Goal: Information Seeking & Learning: Check status

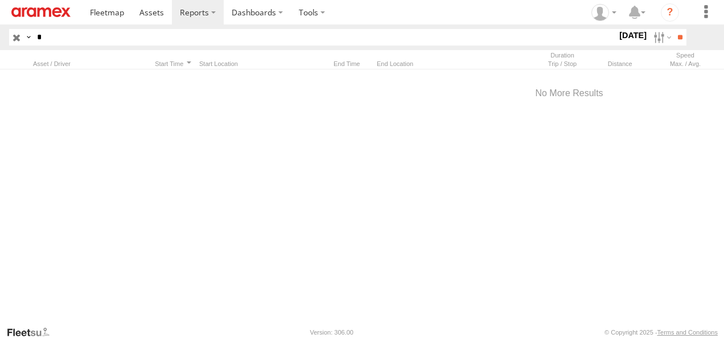
click at [19, 40] on input "button" at bounding box center [16, 37] width 15 height 17
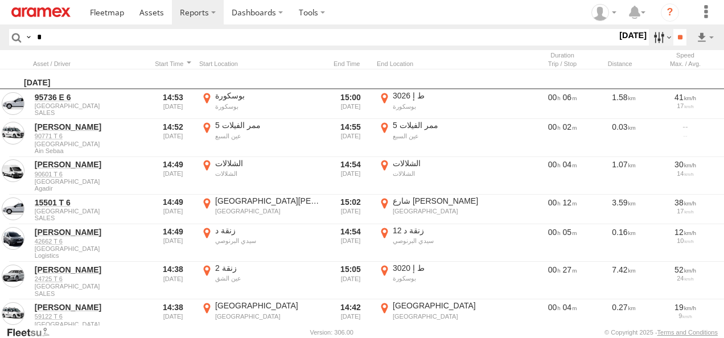
click at [652, 39] on label at bounding box center [661, 37] width 24 height 17
click at [0, 0] on label at bounding box center [0, 0] width 0 height 0
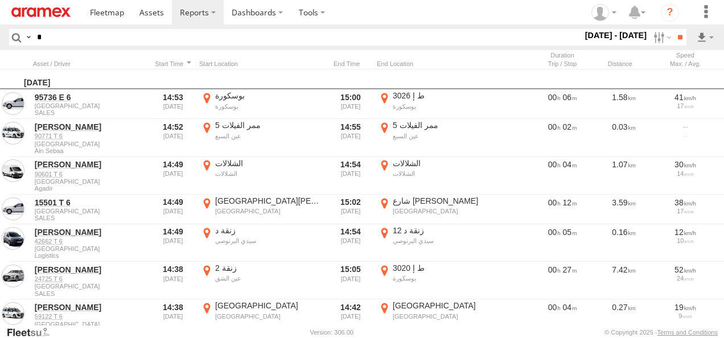
click at [0, 0] on label at bounding box center [0, 0] width 0 height 0
click at [677, 35] on input "**" at bounding box center [679, 37] width 13 height 17
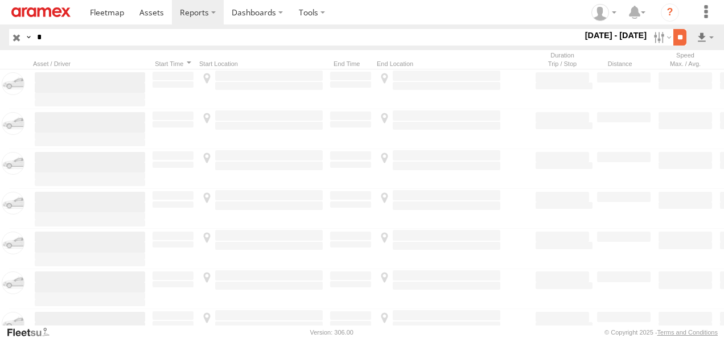
click at [678, 31] on input "**" at bounding box center [679, 37] width 13 height 17
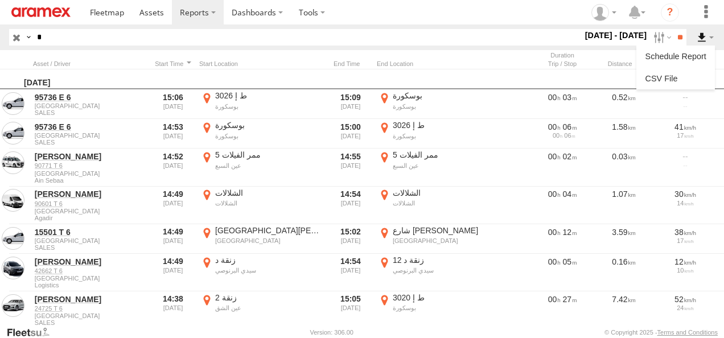
click at [707, 41] on label at bounding box center [704, 37] width 19 height 17
click at [678, 79] on link at bounding box center [675, 78] width 69 height 17
click at [90, 35] on input "*" at bounding box center [307, 37] width 550 height 17
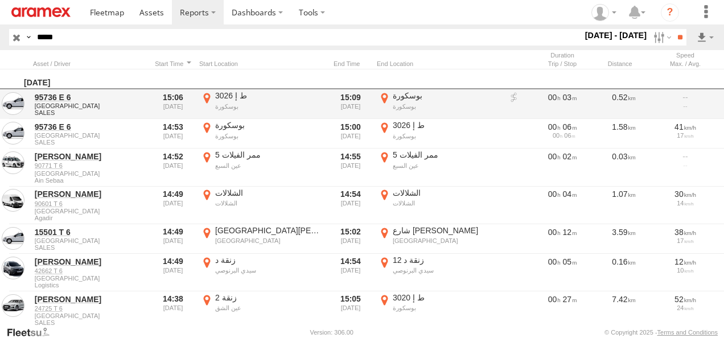
click at [673, 29] on input "**" at bounding box center [679, 37] width 13 height 17
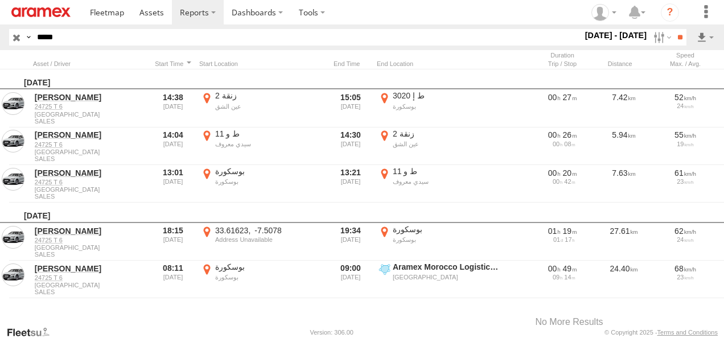
click at [168, 59] on div "Distance Job ID Score" at bounding box center [569, 59] width 1138 height 19
drag, startPoint x: 651, startPoint y: 36, endPoint x: 647, endPoint y: 61, distance: 25.3
click at [652, 36] on label at bounding box center [661, 37] width 24 height 17
click at [0, 0] on label at bounding box center [0, 0] width 0 height 0
click at [674, 34] on input "**" at bounding box center [679, 37] width 13 height 17
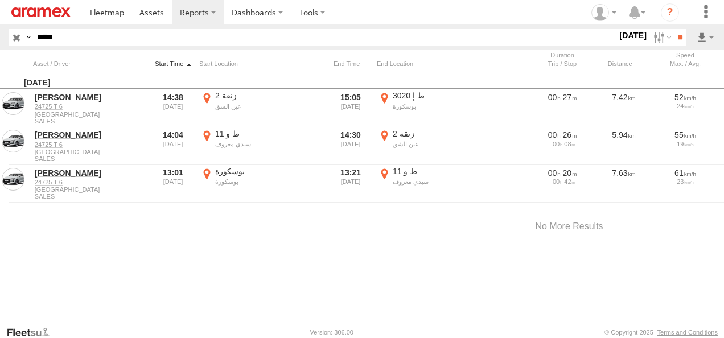
click at [170, 62] on div at bounding box center [172, 64] width 43 height 8
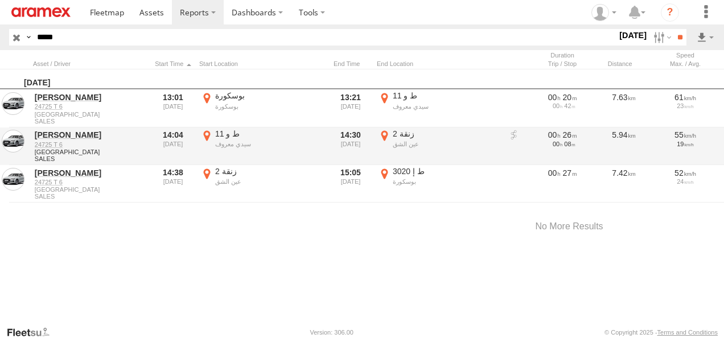
click at [206, 133] on label "ط و 11 سيدي معروف 33.50386 -7.62949" at bounding box center [261, 146] width 125 height 35
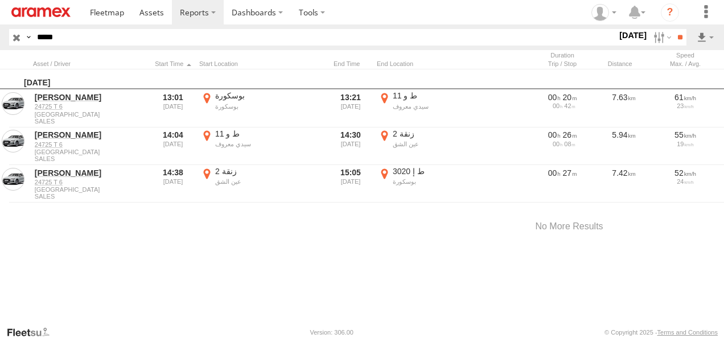
click at [0, 0] on button "Satellite" at bounding box center [0, 0] width 0 height 0
drag, startPoint x: 382, startPoint y: 185, endPoint x: 394, endPoint y: 191, distance: 13.2
click at [0, 0] on div at bounding box center [0, 0] width 0 height 0
drag, startPoint x: 505, startPoint y: 241, endPoint x: 467, endPoint y: 258, distance: 41.5
click at [0, 0] on div at bounding box center [0, 0] width 0 height 0
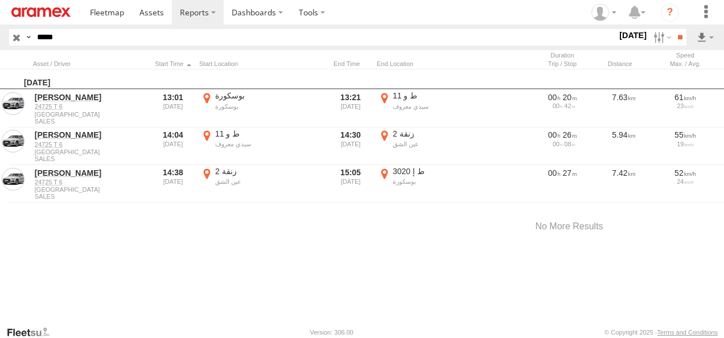
drag, startPoint x: 511, startPoint y: 255, endPoint x: 447, endPoint y: 221, distance: 73.1
click at [0, 0] on div at bounding box center [0, 0] width 0 height 0
click at [0, 0] on label "×" at bounding box center [0, 0] width 0 height 0
drag, startPoint x: 383, startPoint y: 171, endPoint x: 389, endPoint y: 185, distance: 15.5
click at [383, 171] on label "ط إ 3020 بوسكورة 33.49789 -7.60587" at bounding box center [439, 183] width 125 height 35
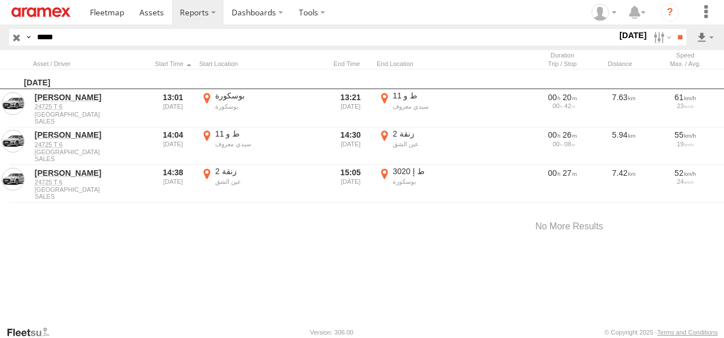
click at [0, 0] on label "×" at bounding box center [0, 0] width 0 height 0
drag, startPoint x: 84, startPoint y: 32, endPoint x: 0, endPoint y: 38, distance: 84.4
click at [0, 31] on html at bounding box center [362, 169] width 724 height 338
type input "*****"
click at [673, 29] on input "**" at bounding box center [679, 37] width 13 height 17
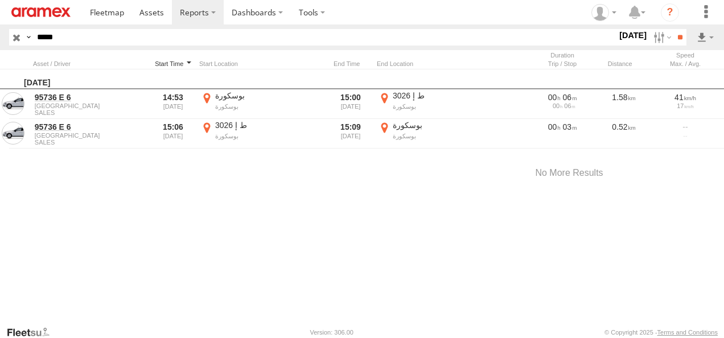
click at [171, 63] on div at bounding box center [172, 64] width 43 height 8
click at [172, 60] on div at bounding box center [172, 64] width 43 height 8
click at [388, 126] on label "بوسكورة بوسكورة 33.48376 -7.62547" at bounding box center [439, 133] width 125 height 27
drag, startPoint x: 390, startPoint y: 196, endPoint x: 387, endPoint y: 255, distance: 58.7
click at [0, 0] on div at bounding box center [0, 0] width 0 height 0
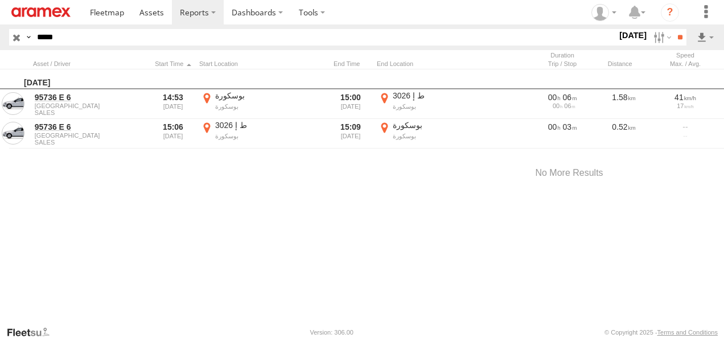
drag, startPoint x: 348, startPoint y: 238, endPoint x: 348, endPoint y: 224, distance: 14.2
click at [0, 0] on div at bounding box center [0, 0] width 0 height 0
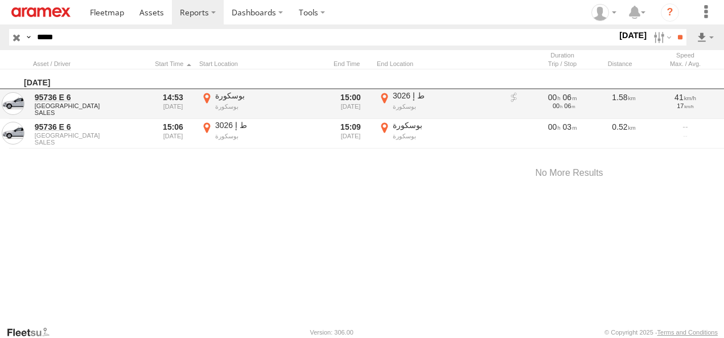
drag, startPoint x: 674, startPoint y: 95, endPoint x: 621, endPoint y: 115, distance: 56.0
click at [0, 0] on label "×" at bounding box center [0, 0] width 0 height 0
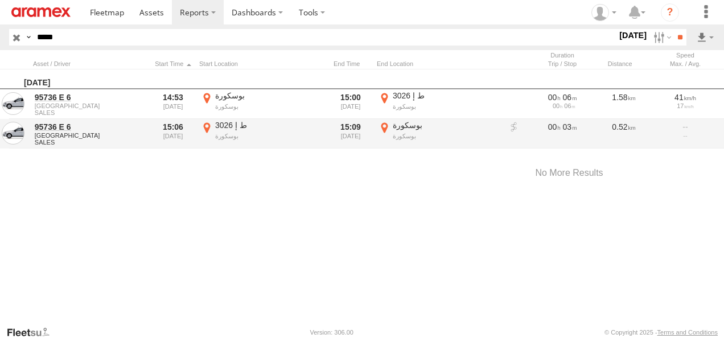
click at [385, 124] on label "بوسكورة بوسكورة 33.48376 -7.62547" at bounding box center [439, 133] width 125 height 27
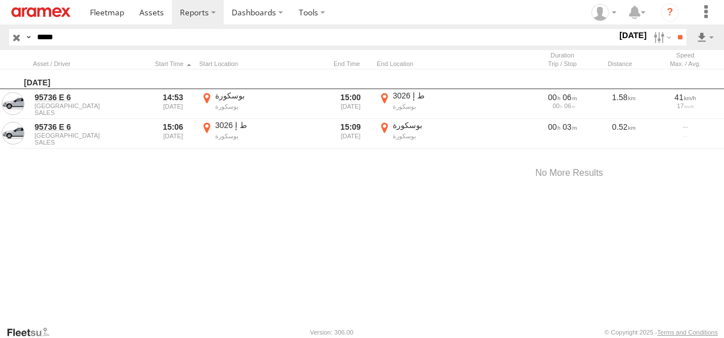
drag, startPoint x: 222, startPoint y: 202, endPoint x: 455, endPoint y: 246, distance: 237.4
click at [0, 0] on div at bounding box center [0, 0] width 0 height 0
drag, startPoint x: 505, startPoint y: 240, endPoint x: 457, endPoint y: 222, distance: 51.7
click at [0, 0] on div at bounding box center [0, 0] width 0 height 0
drag, startPoint x: 476, startPoint y: 210, endPoint x: 427, endPoint y: 216, distance: 49.3
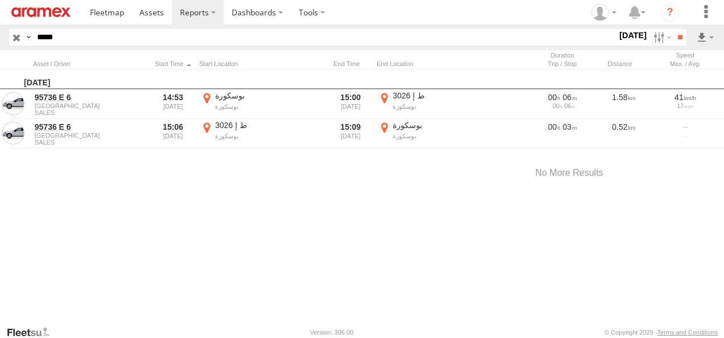
click at [0, 0] on div at bounding box center [0, 0] width 0 height 0
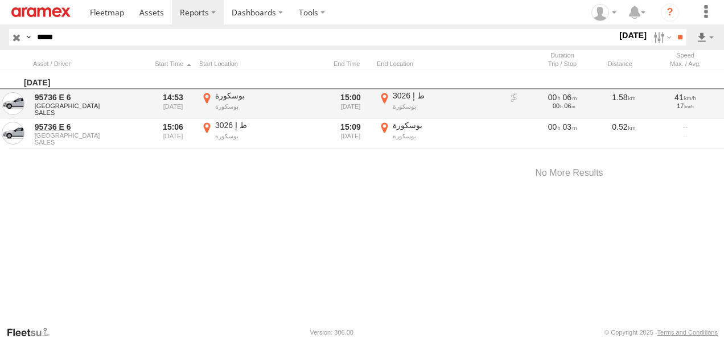
click at [0, 0] on label "×" at bounding box center [0, 0] width 0 height 0
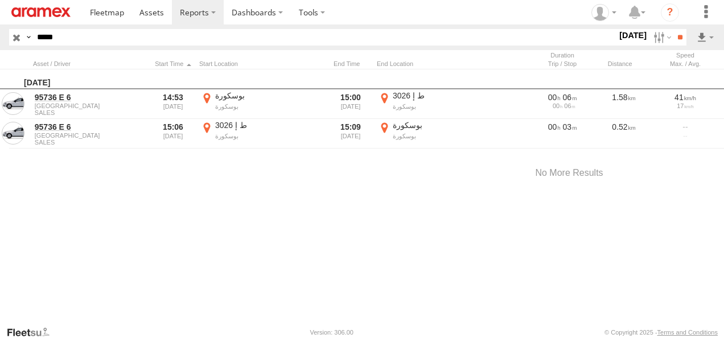
click at [385, 125] on label "بوسكورة بوسكورة 33.48376 -7.62547" at bounding box center [439, 133] width 125 height 27
drag, startPoint x: 424, startPoint y: 246, endPoint x: 335, endPoint y: 275, distance: 94.5
click at [0, 0] on div at bounding box center [0, 0] width 0 height 0
drag, startPoint x: 373, startPoint y: 166, endPoint x: 369, endPoint y: 191, distance: 25.3
click at [0, 0] on div at bounding box center [0, 0] width 0 height 0
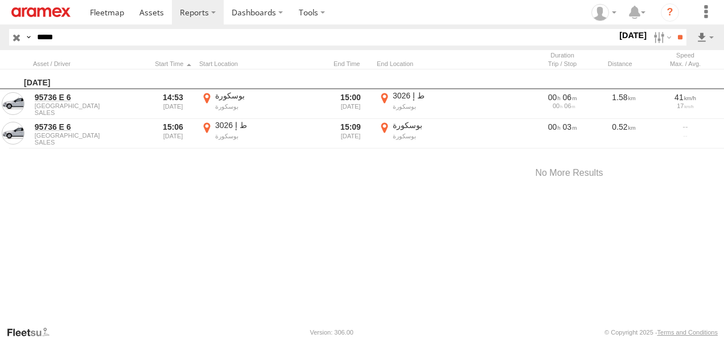
drag, startPoint x: 317, startPoint y: 189, endPoint x: 332, endPoint y: 228, distance: 42.2
click at [0, 0] on div at bounding box center [0, 0] width 0 height 0
drag, startPoint x: 329, startPoint y: 175, endPoint x: 334, endPoint y: 190, distance: 15.7
click at [0, 0] on div at bounding box center [0, 0] width 0 height 0
drag, startPoint x: 418, startPoint y: 216, endPoint x: 406, endPoint y: 207, distance: 15.0
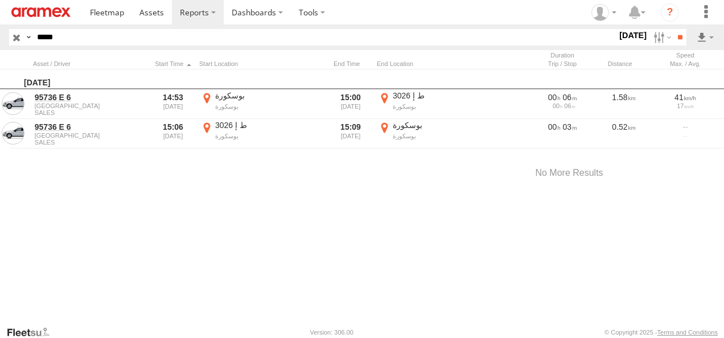
click at [0, 0] on div at bounding box center [0, 0] width 0 height 0
drag, startPoint x: 397, startPoint y: 201, endPoint x: 391, endPoint y: 179, distance: 23.5
click at [0, 0] on div at bounding box center [0, 0] width 0 height 0
drag, startPoint x: 300, startPoint y: 261, endPoint x: 294, endPoint y: 212, distance: 49.3
click at [0, 0] on div at bounding box center [0, 0] width 0 height 0
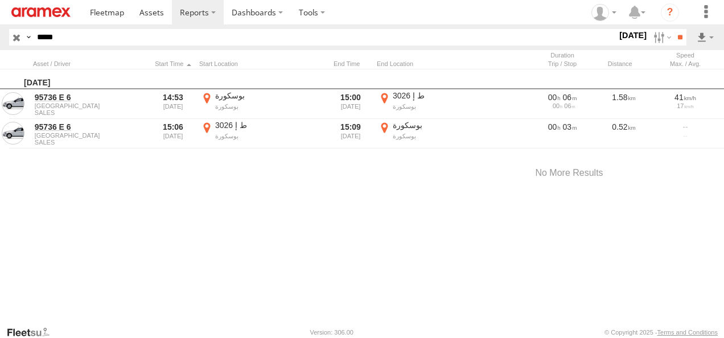
drag, startPoint x: 224, startPoint y: 228, endPoint x: 262, endPoint y: 298, distance: 79.4
click at [0, 0] on div "Location Details × ← Move left → Move right ↑ Move up ↓ Move down + Zoom in - Z…" at bounding box center [0, 0] width 0 height 0
click at [0, 0] on label "×" at bounding box center [0, 0] width 0 height 0
type input "*"
type input "*****"
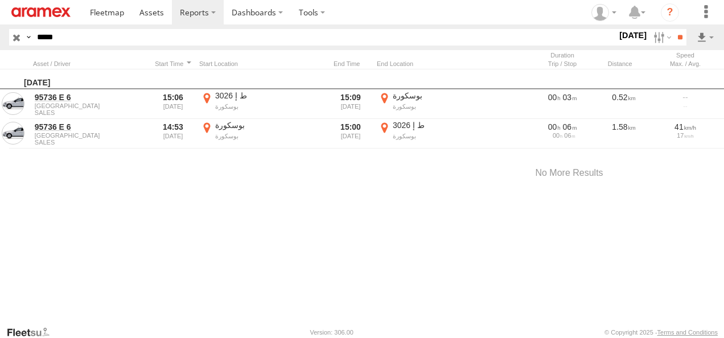
click at [673, 29] on input "**" at bounding box center [679, 37] width 13 height 17
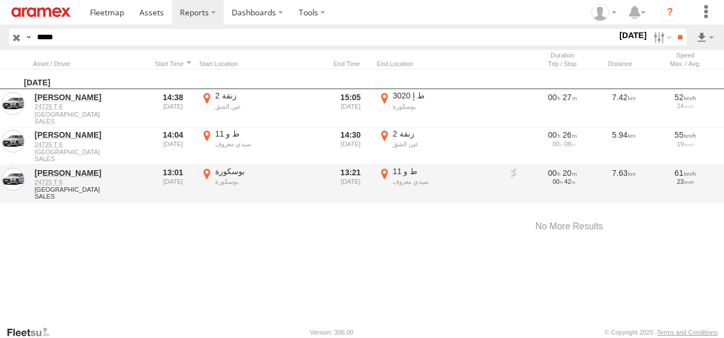
click at [210, 172] on label "بوسكورة بوسكورة 33.49743 -7.60731" at bounding box center [261, 183] width 125 height 35
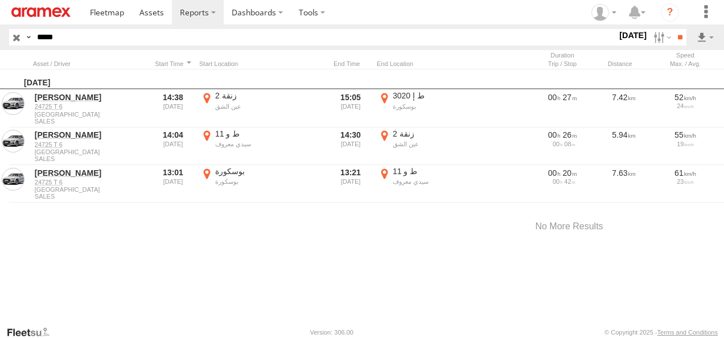
click at [0, 0] on button "Satellite" at bounding box center [0, 0] width 0 height 0
click at [0, 0] on label "×" at bounding box center [0, 0] width 0 height 0
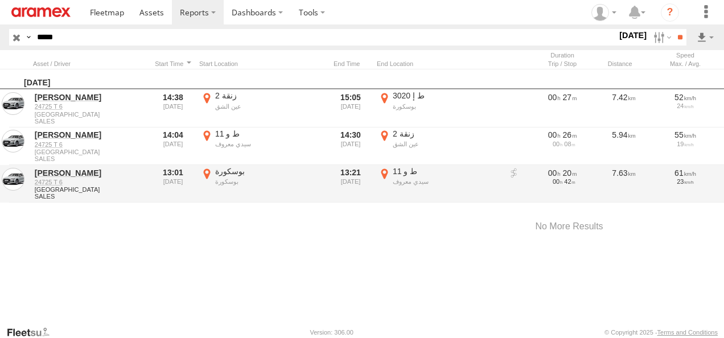
click at [386, 173] on label "ط و 11 سيدي معروف 33.50388 -7.62965" at bounding box center [439, 183] width 125 height 35
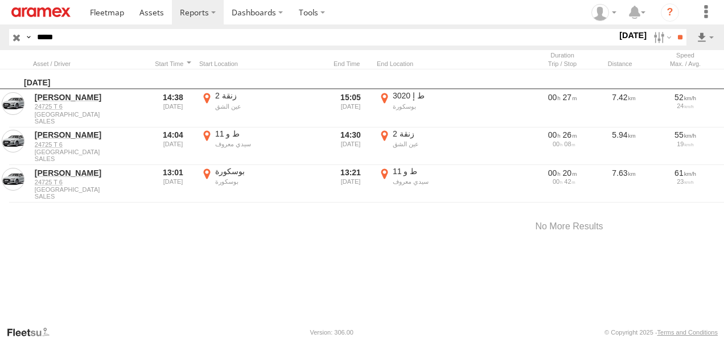
drag, startPoint x: 453, startPoint y: 251, endPoint x: 438, endPoint y: 215, distance: 38.8
click at [0, 0] on div at bounding box center [0, 0] width 0 height 0
drag, startPoint x: 319, startPoint y: 238, endPoint x: 328, endPoint y: 304, distance: 66.6
click at [0, 0] on div "Location Details × ← Move left → Move right ↑ Move up ↓ Move down + Zoom in - Z…" at bounding box center [0, 0] width 0 height 0
drag, startPoint x: 288, startPoint y: 226, endPoint x: 315, endPoint y: 275, distance: 56.5
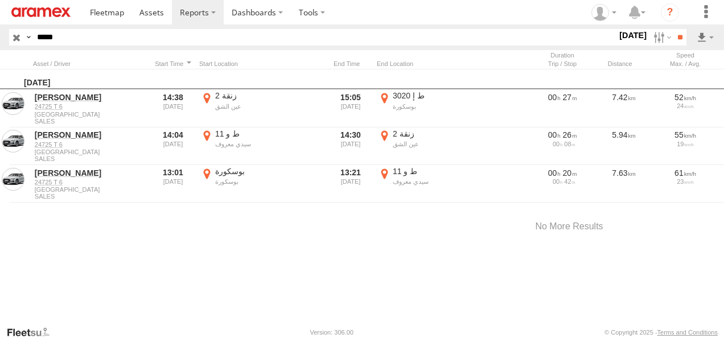
click at [0, 0] on div at bounding box center [0, 0] width 0 height 0
click at [0, 0] on label "×" at bounding box center [0, 0] width 0 height 0
click at [164, 59] on div "Distance Job ID Score" at bounding box center [569, 59] width 1138 height 19
click at [170, 64] on div at bounding box center [172, 64] width 43 height 8
click at [387, 171] on label "ط إ 3020 بوسكورة 33.49789 -7.60587" at bounding box center [439, 183] width 125 height 35
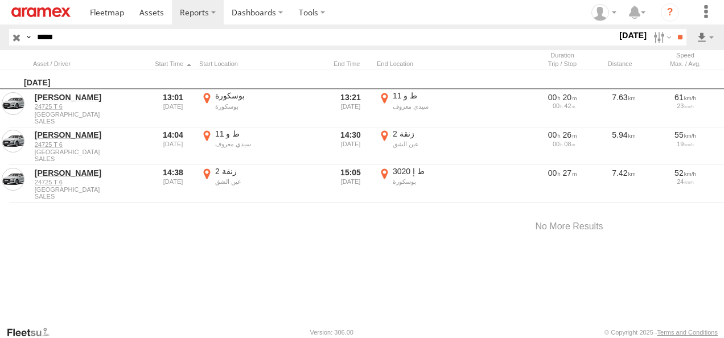
click at [0, 0] on label "×" at bounding box center [0, 0] width 0 height 0
click at [209, 171] on label "زنقة 2 عين الشق 33.54531 -7.63916" at bounding box center [261, 183] width 125 height 35
click at [0, 0] on label "×" at bounding box center [0, 0] width 0 height 0
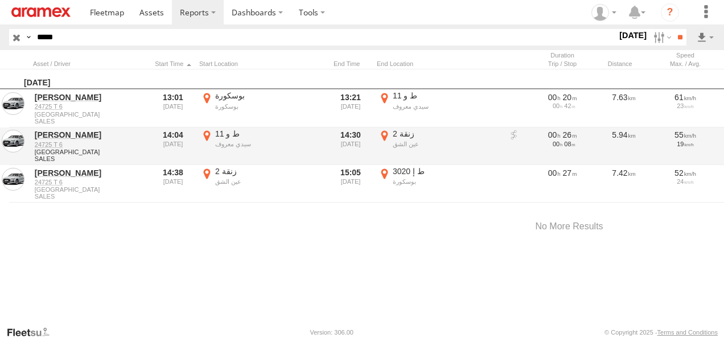
click at [386, 134] on label "زنقة 2 عين الشق 33.54531 -7.63916" at bounding box center [439, 146] width 125 height 35
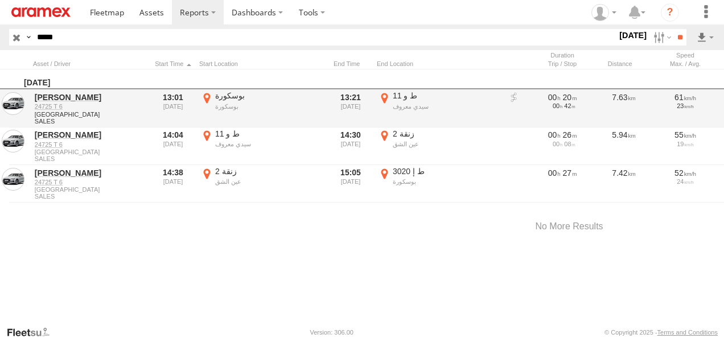
drag, startPoint x: 676, startPoint y: 96, endPoint x: 658, endPoint y: 107, distance: 21.5
click at [0, 0] on label "×" at bounding box center [0, 0] width 0 height 0
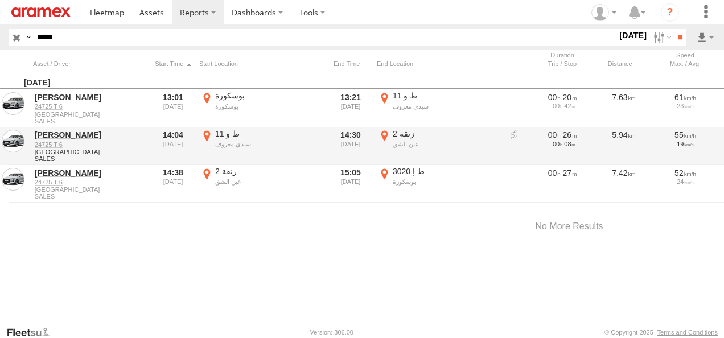
click at [207, 133] on label "ط و 11 سيدي معروف 33.50386 -7.62949" at bounding box center [261, 146] width 125 height 35
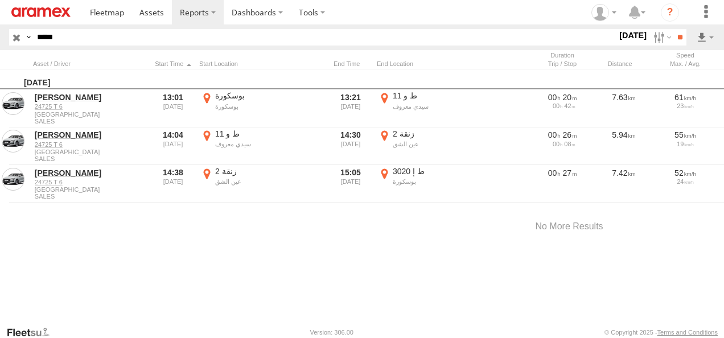
drag, startPoint x: 492, startPoint y: 249, endPoint x: 438, endPoint y: 225, distance: 58.6
click at [0, 0] on div at bounding box center [0, 0] width 0 height 0
drag, startPoint x: 424, startPoint y: 189, endPoint x: 427, endPoint y: 213, distance: 24.6
click at [0, 0] on div at bounding box center [0, 0] width 0 height 0
drag, startPoint x: 457, startPoint y: 222, endPoint x: 441, endPoint y: 206, distance: 22.9
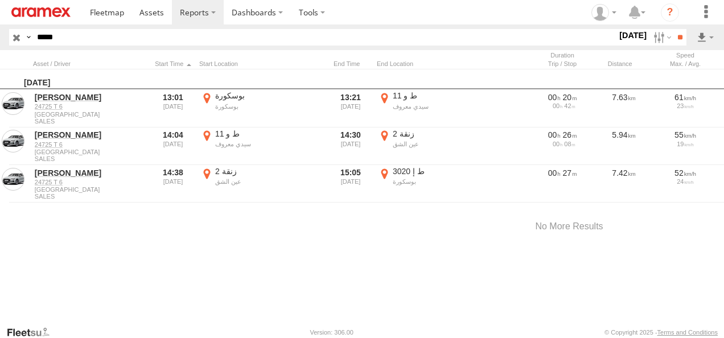
click at [0, 0] on div at bounding box center [0, 0] width 0 height 0
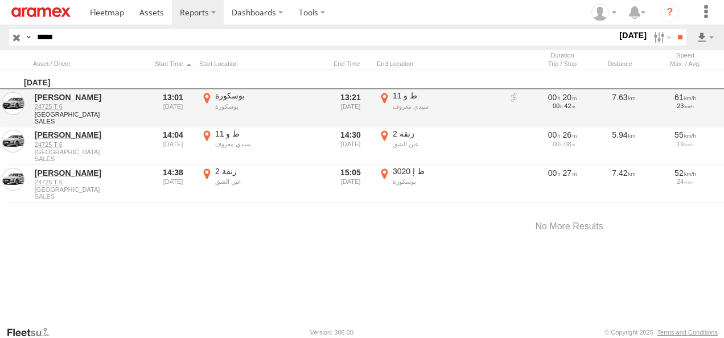
click at [0, 0] on label "×" at bounding box center [0, 0] width 0 height 0
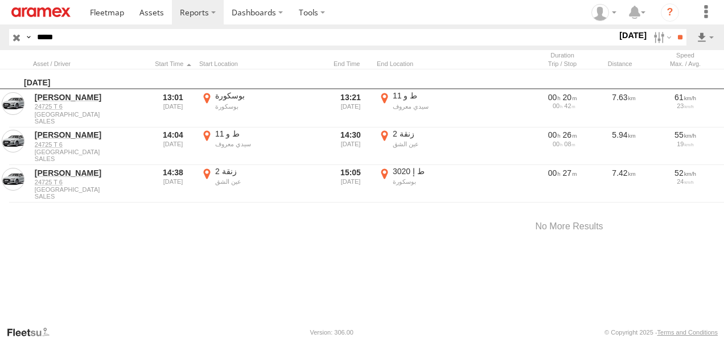
click at [209, 133] on label "ط و 11 سيدي معروف 33.50386 -7.62949" at bounding box center [261, 146] width 125 height 35
click at [0, 0] on label "×" at bounding box center [0, 0] width 0 height 0
click at [207, 96] on label "بوسكورة بوسكورة 33.49743 -7.60731" at bounding box center [261, 107] width 125 height 35
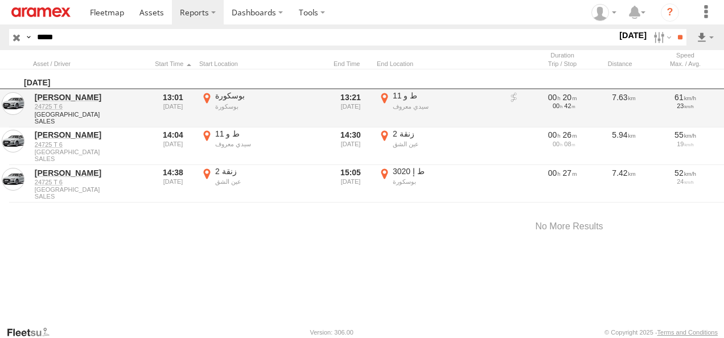
drag, startPoint x: 675, startPoint y: 93, endPoint x: 373, endPoint y: 102, distance: 302.2
click at [0, 0] on label "×" at bounding box center [0, 0] width 0 height 0
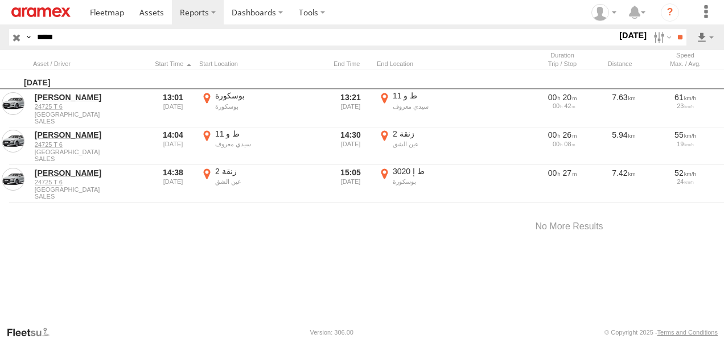
click at [385, 95] on label "ط و 11 سيدي معروف 33.50388 -7.62965" at bounding box center [439, 107] width 125 height 35
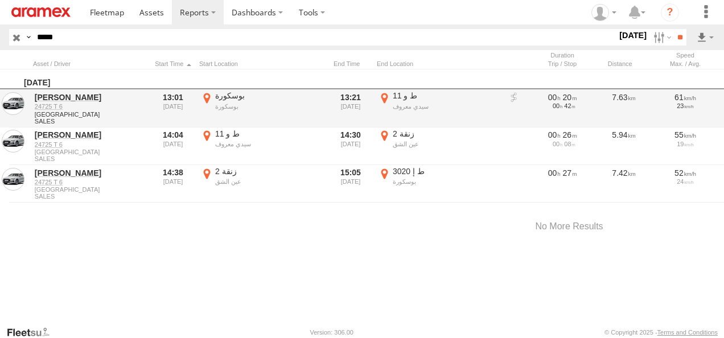
drag, startPoint x: 677, startPoint y: 97, endPoint x: 673, endPoint y: 104, distance: 7.9
click at [0, 0] on label "×" at bounding box center [0, 0] width 0 height 0
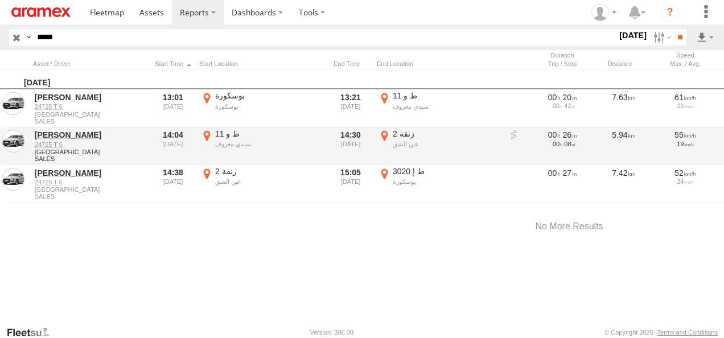
click at [388, 135] on label "زنقة 2 عين الشق 33.54531 -7.63916" at bounding box center [439, 146] width 125 height 35
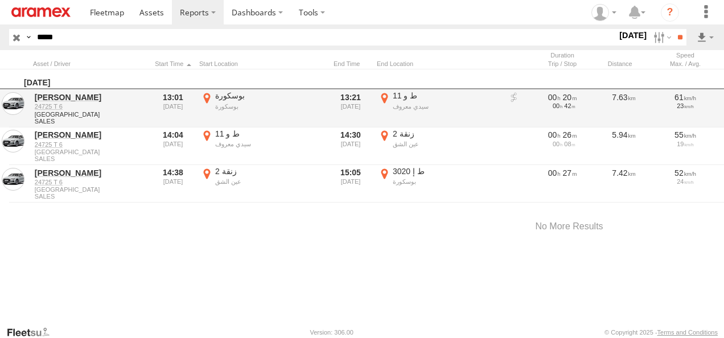
click at [0, 0] on label "×" at bounding box center [0, 0] width 0 height 0
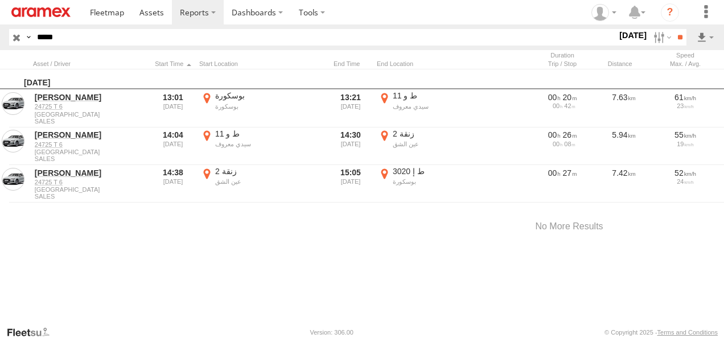
click at [208, 171] on label "زنقة 2 عين الشق 33.54531 -7.63916" at bounding box center [261, 183] width 125 height 35
click at [0, 0] on label "×" at bounding box center [0, 0] width 0 height 0
click at [386, 172] on label "ط إ 3020 بوسكورة 33.49789 -7.60587" at bounding box center [439, 183] width 125 height 35
click at [0, 0] on label "×" at bounding box center [0, 0] width 0 height 0
drag, startPoint x: 80, startPoint y: 41, endPoint x: 10, endPoint y: 40, distance: 69.4
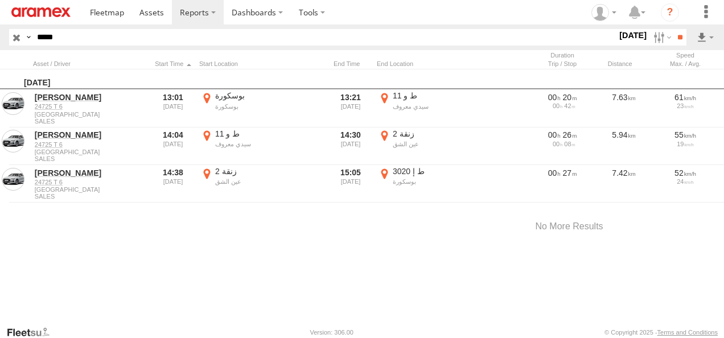
click at [11, 41] on div "Search Query Asset ID Asset Label Registration Manufacturer Model VIN Job ID Dr…" at bounding box center [341, 37] width 664 height 17
paste input "text"
click at [673, 29] on input "**" at bounding box center [679, 37] width 13 height 17
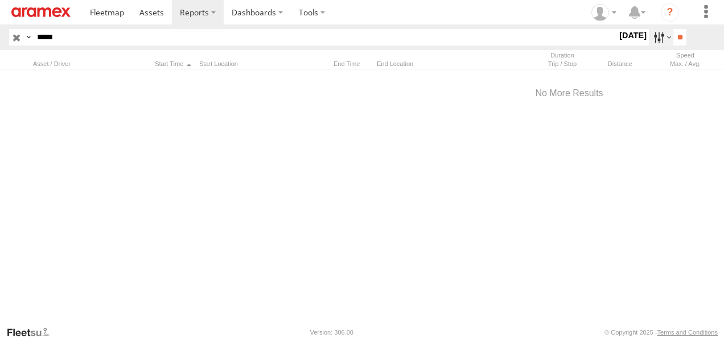
click at [651, 39] on label at bounding box center [661, 37] width 24 height 17
click at [0, 0] on label at bounding box center [0, 0] width 0 height 0
click at [676, 34] on input "**" at bounding box center [679, 37] width 13 height 17
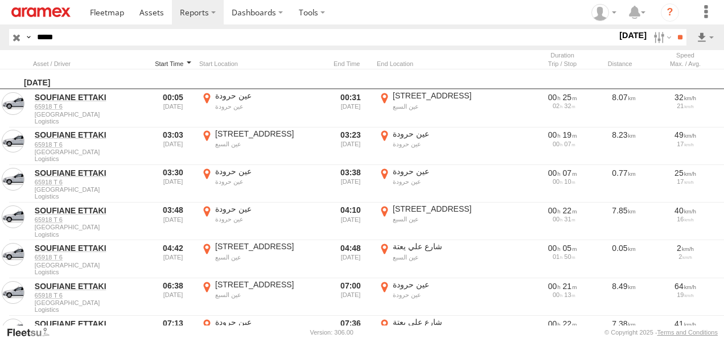
click at [168, 61] on div at bounding box center [172, 64] width 43 height 8
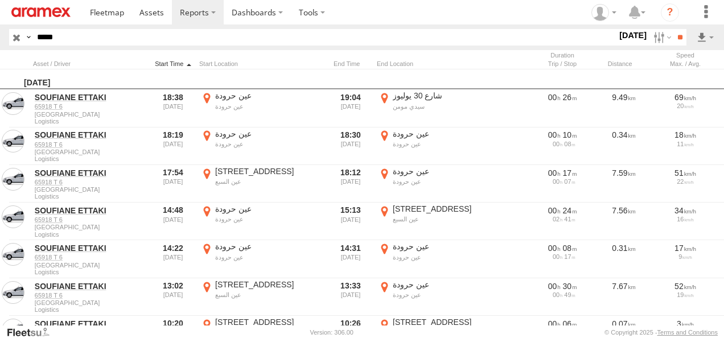
click at [168, 61] on div at bounding box center [172, 64] width 43 height 8
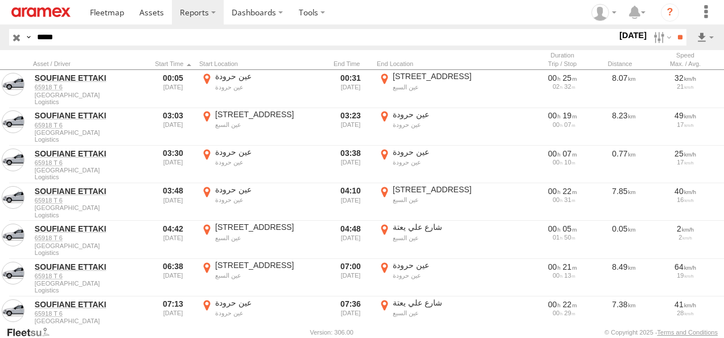
scroll to position [475, 0]
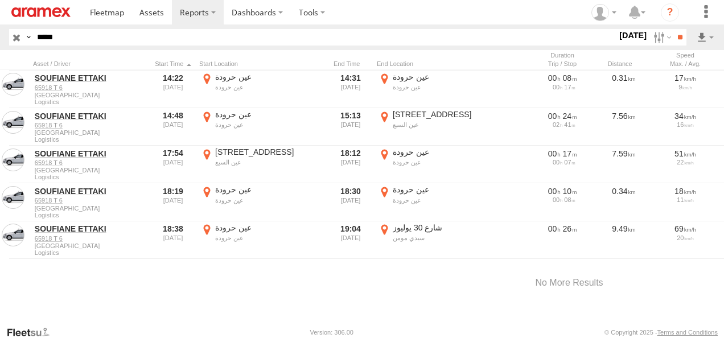
drag, startPoint x: 43, startPoint y: 35, endPoint x: -2, endPoint y: 34, distance: 45.5
click at [0, 34] on html at bounding box center [362, 169] width 724 height 338
paste input "text"
click at [673, 29] on input "**" at bounding box center [679, 37] width 13 height 17
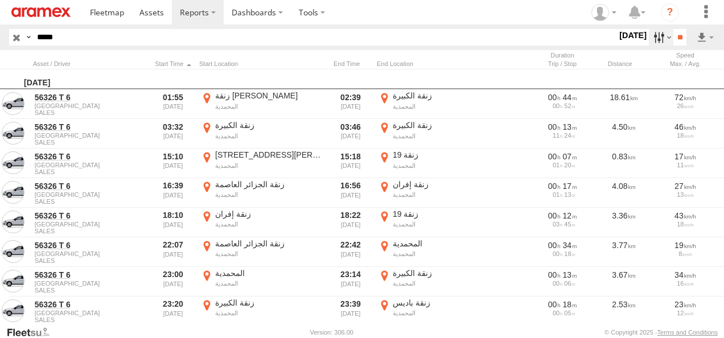
click at [655, 37] on label at bounding box center [661, 37] width 24 height 17
click at [0, 0] on label at bounding box center [0, 0] width 0 height 0
click at [677, 31] on input "**" at bounding box center [679, 37] width 13 height 17
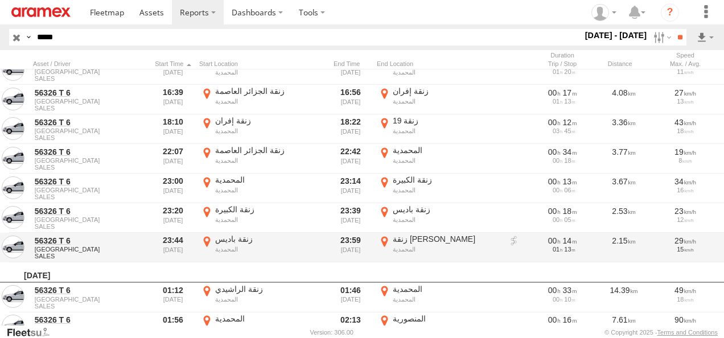
scroll to position [114, 0]
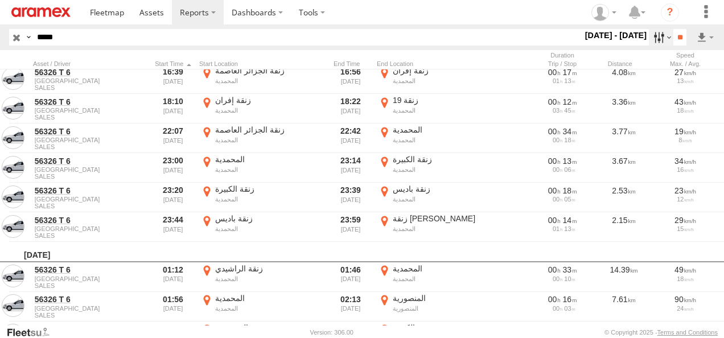
click at [656, 40] on label at bounding box center [661, 37] width 24 height 17
click at [0, 0] on label at bounding box center [0, 0] width 0 height 0
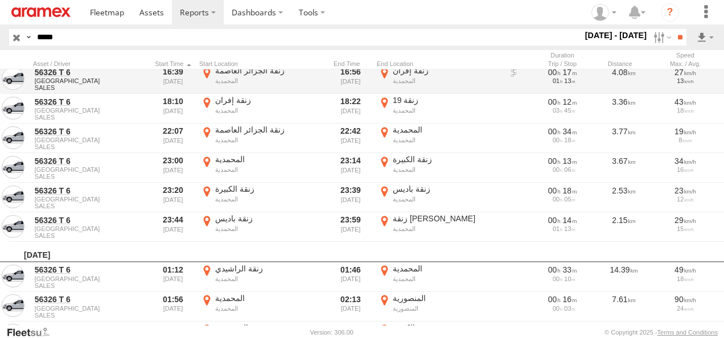
drag, startPoint x: 677, startPoint y: 39, endPoint x: 652, endPoint y: 75, distance: 43.7
click at [677, 39] on input "**" at bounding box center [679, 37] width 13 height 17
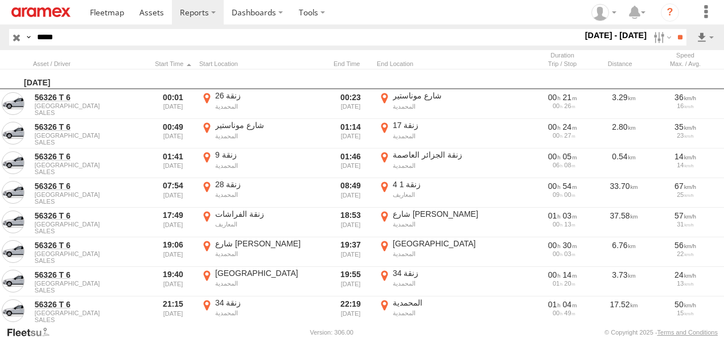
drag, startPoint x: 75, startPoint y: 36, endPoint x: 0, endPoint y: 32, distance: 74.7
click at [0, 31] on html at bounding box center [362, 169] width 724 height 338
paste input "****"
click at [673, 29] on input "**" at bounding box center [679, 37] width 13 height 17
click at [160, 38] on input "*****" at bounding box center [307, 37] width 550 height 17
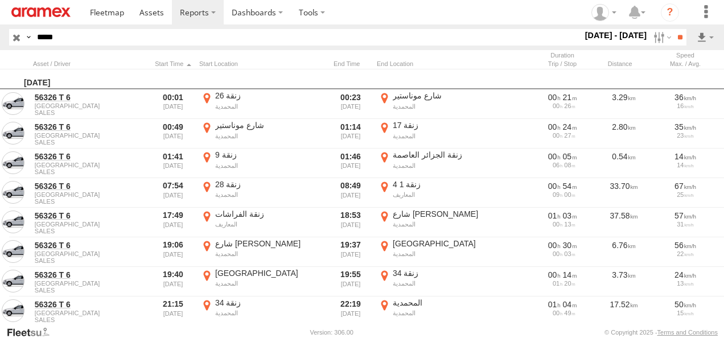
drag, startPoint x: 154, startPoint y: 35, endPoint x: -2, endPoint y: 24, distance: 156.3
click at [0, 24] on html at bounding box center [362, 169] width 724 height 338
paste input "text"
click at [673, 29] on input "**" at bounding box center [679, 37] width 13 height 17
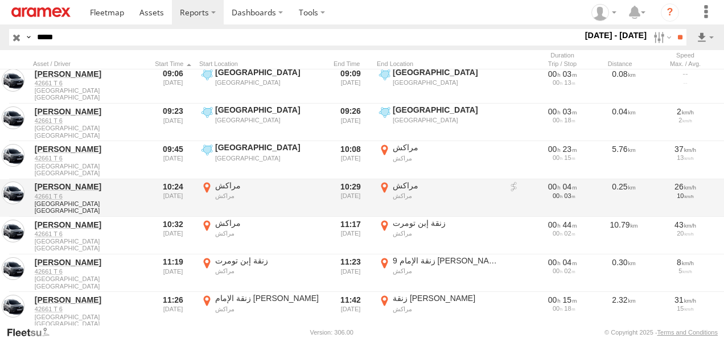
scroll to position [853, 0]
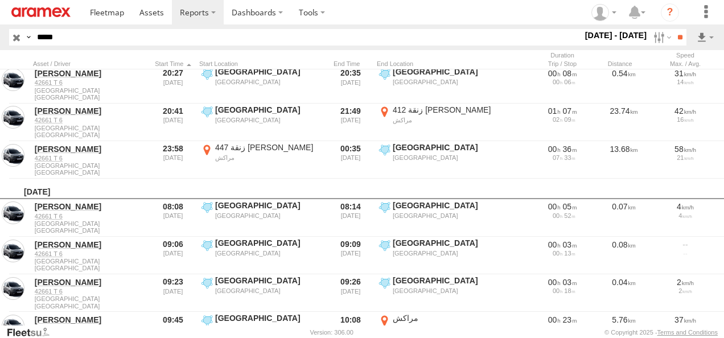
drag, startPoint x: 80, startPoint y: 36, endPoint x: -2, endPoint y: 27, distance: 82.4
click at [0, 27] on html at bounding box center [362, 169] width 724 height 338
paste input "text"
click at [673, 29] on input "**" at bounding box center [679, 37] width 13 height 17
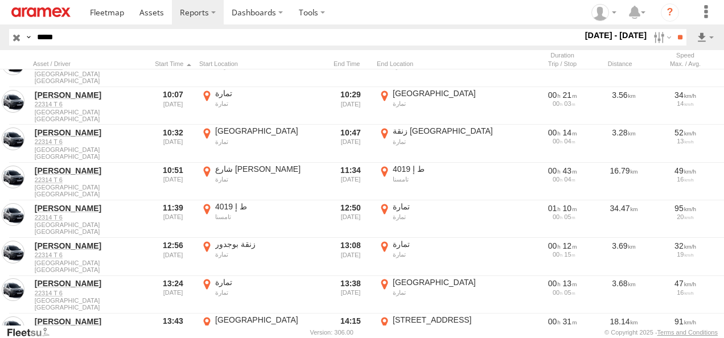
scroll to position [797, 0]
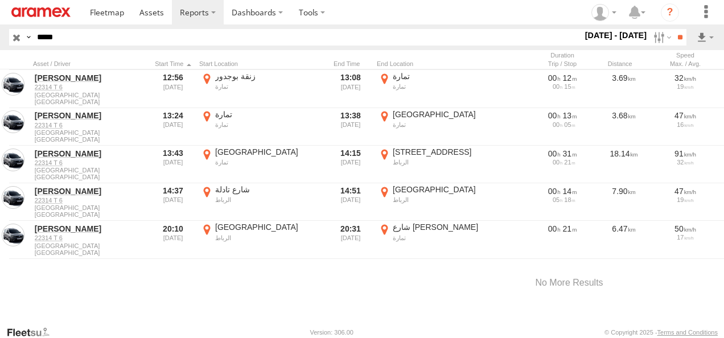
drag, startPoint x: 116, startPoint y: 39, endPoint x: -2, endPoint y: 34, distance: 117.9
click at [0, 34] on html at bounding box center [362, 169] width 724 height 338
click at [57, 28] on header "Search Query Asset ID Asset Label Registration Manufacturer Model VIN Job ID **…" at bounding box center [362, 37] width 724 height 26
paste input "text"
click at [676, 36] on input "**" at bounding box center [679, 37] width 13 height 17
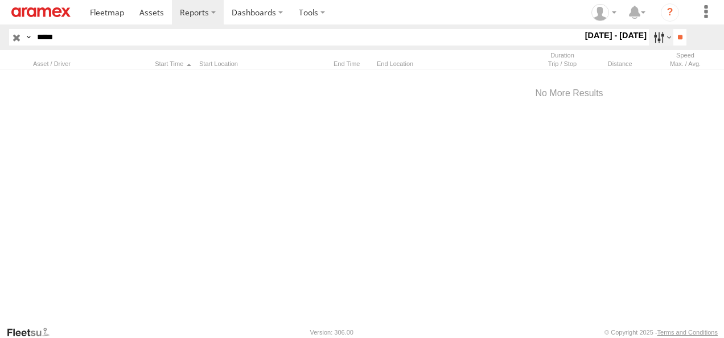
click at [651, 38] on label at bounding box center [661, 37] width 24 height 17
click at [0, 0] on label at bounding box center [0, 0] width 0 height 0
click at [680, 40] on input "**" at bounding box center [679, 37] width 13 height 17
click at [650, 39] on label at bounding box center [661, 37] width 24 height 17
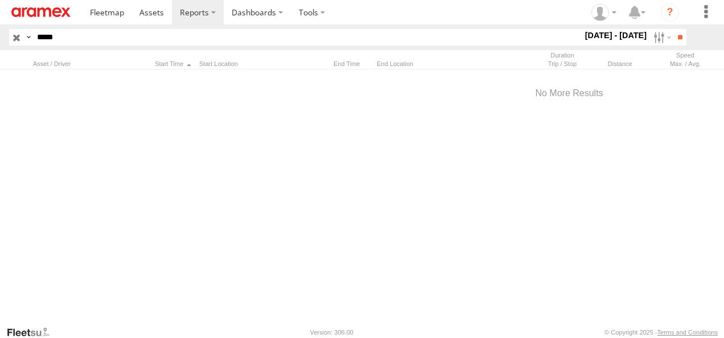
click at [0, 0] on label at bounding box center [0, 0] width 0 height 0
drag, startPoint x: 601, startPoint y: 116, endPoint x: 608, endPoint y: 106, distance: 12.3
click at [0, 0] on label at bounding box center [0, 0] width 0 height 0
click at [673, 34] on input "**" at bounding box center [679, 37] width 13 height 17
click at [651, 36] on label at bounding box center [661, 37] width 24 height 17
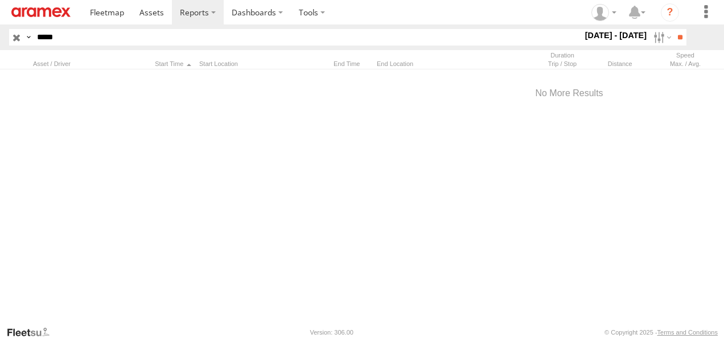
click at [0, 0] on label at bounding box center [0, 0] width 0 height 0
click at [677, 41] on input "**" at bounding box center [679, 37] width 13 height 17
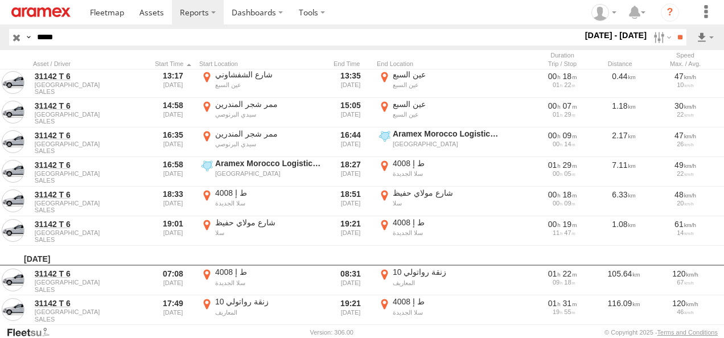
scroll to position [2399, 0]
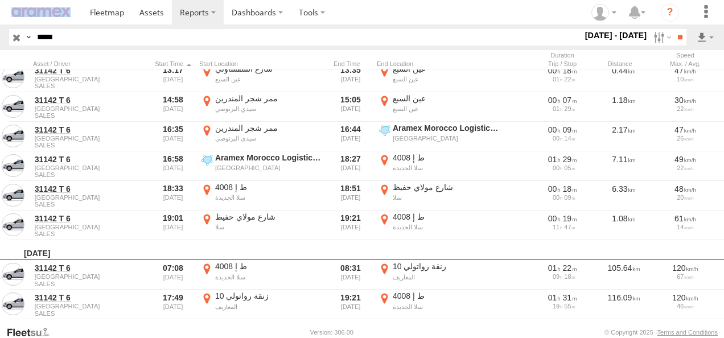
click at [0, 16] on html at bounding box center [362, 169] width 724 height 338
drag, startPoint x: 0, startPoint y: 16, endPoint x: 118, endPoint y: 39, distance: 120.6
click at [118, 39] on input "*****" at bounding box center [307, 37] width 550 height 17
click at [0, 26] on html at bounding box center [362, 169] width 724 height 338
click at [97, 36] on input "*****" at bounding box center [307, 37] width 550 height 17
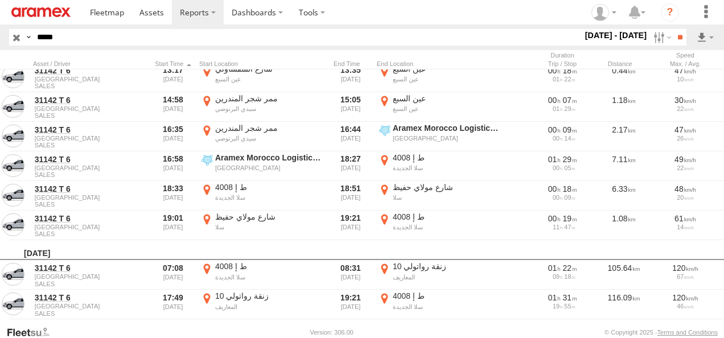
drag, startPoint x: 101, startPoint y: 36, endPoint x: 20, endPoint y: 34, distance: 80.8
click at [20, 34] on div "Search Query Asset ID Asset Label Registration Manufacturer Model VIN Job ID Dr…" at bounding box center [341, 37] width 664 height 17
paste input "text"
click at [673, 29] on input "**" at bounding box center [679, 37] width 13 height 17
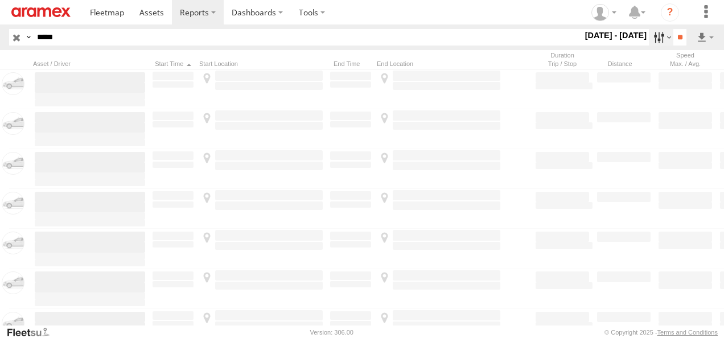
click at [653, 37] on label at bounding box center [661, 37] width 24 height 17
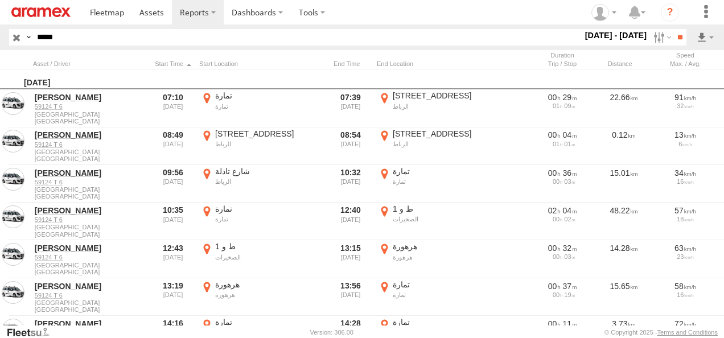
click at [0, 0] on label at bounding box center [0, 0] width 0 height 0
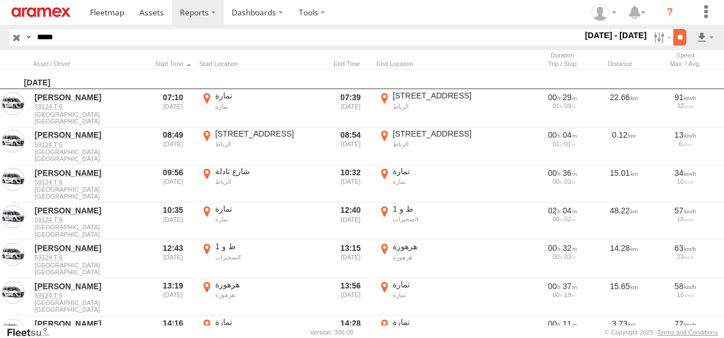
click at [677, 40] on input "**" at bounding box center [679, 37] width 13 height 17
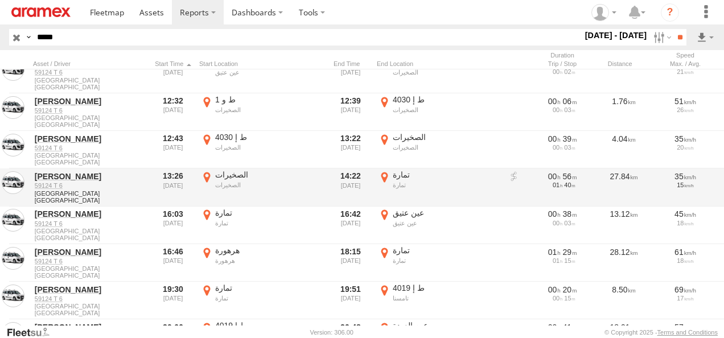
scroll to position [171, 0]
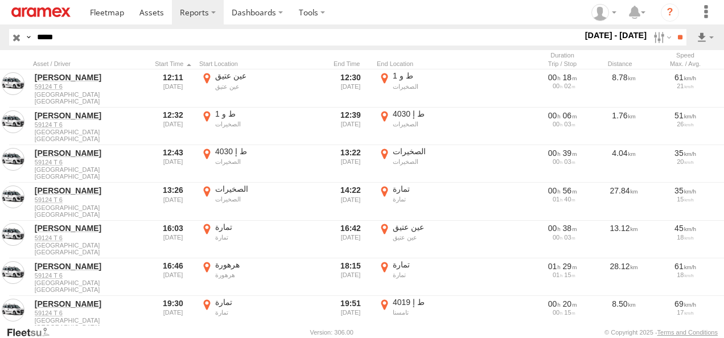
drag, startPoint x: 114, startPoint y: 32, endPoint x: 0, endPoint y: 10, distance: 115.9
click at [0, 10] on html at bounding box center [362, 169] width 724 height 338
paste input "text"
click at [673, 29] on input "**" at bounding box center [679, 37] width 13 height 17
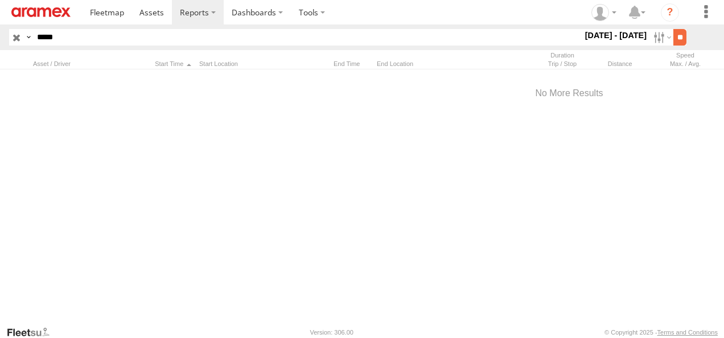
click at [676, 37] on input "**" at bounding box center [679, 37] width 13 height 17
drag, startPoint x: 110, startPoint y: 39, endPoint x: 0, endPoint y: 27, distance: 111.0
click at [0, 27] on html at bounding box center [362, 169] width 724 height 338
paste input "text"
click at [673, 29] on input "**" at bounding box center [679, 37] width 13 height 17
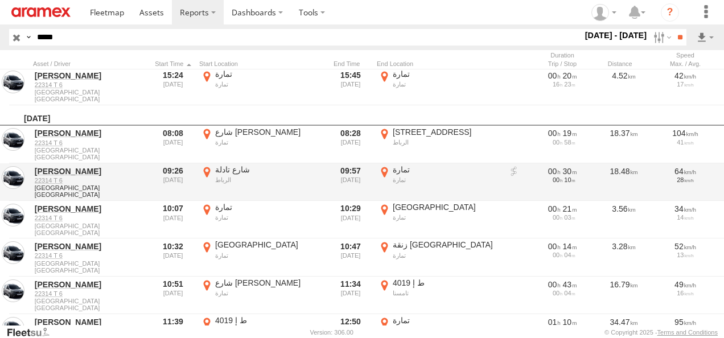
scroll to position [398, 0]
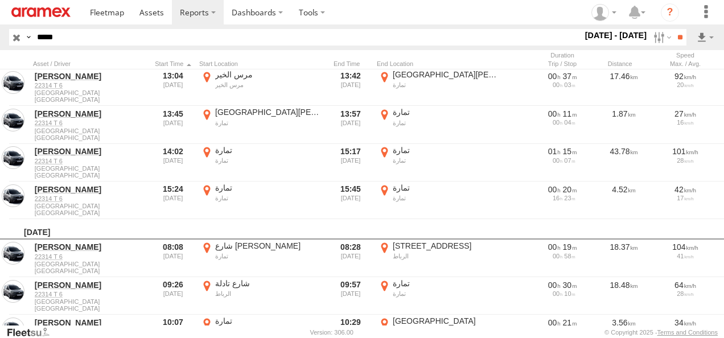
drag, startPoint x: 75, startPoint y: 34, endPoint x: -2, endPoint y: 19, distance: 78.8
click at [0, 19] on html at bounding box center [362, 169] width 724 height 338
paste input "text"
click at [673, 29] on input "**" at bounding box center [679, 37] width 13 height 17
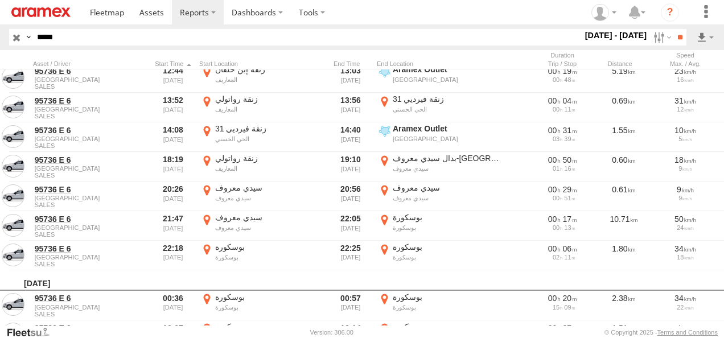
scroll to position [114, 0]
drag, startPoint x: 91, startPoint y: 36, endPoint x: 0, endPoint y: 26, distance: 91.7
click at [0, 30] on html at bounding box center [362, 169] width 724 height 338
paste input "text"
click at [673, 29] on input "**" at bounding box center [679, 37] width 13 height 17
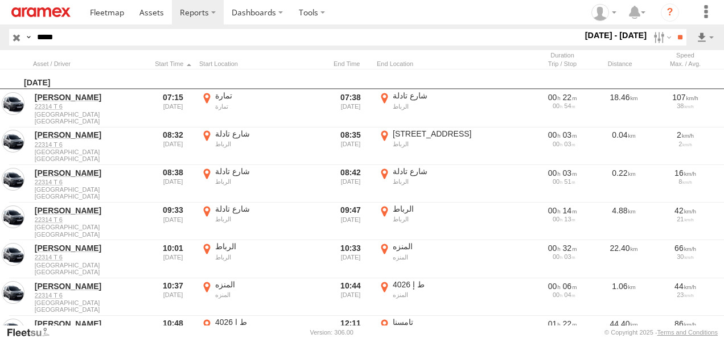
drag, startPoint x: 74, startPoint y: 38, endPoint x: 0, endPoint y: 36, distance: 74.0
click at [0, 36] on html at bounding box center [362, 169] width 724 height 338
paste input "text"
click at [674, 38] on input "**" at bounding box center [679, 37] width 13 height 17
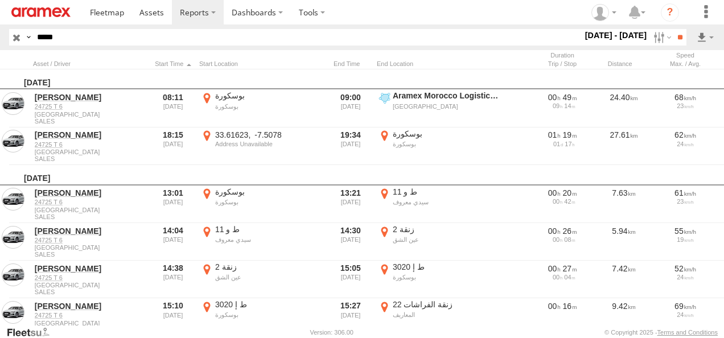
drag, startPoint x: 53, startPoint y: 34, endPoint x: 0, endPoint y: 29, distance: 53.7
click at [3, 30] on header "Search Query Asset ID Asset Label Registration Manufacturer Model VIN Job ID **…" at bounding box center [362, 37] width 724 height 26
paste input "text"
click at [673, 29] on input "**" at bounding box center [679, 37] width 13 height 17
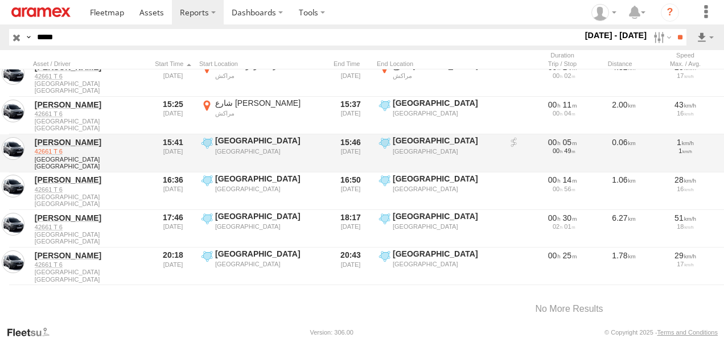
scroll to position [1475, 0]
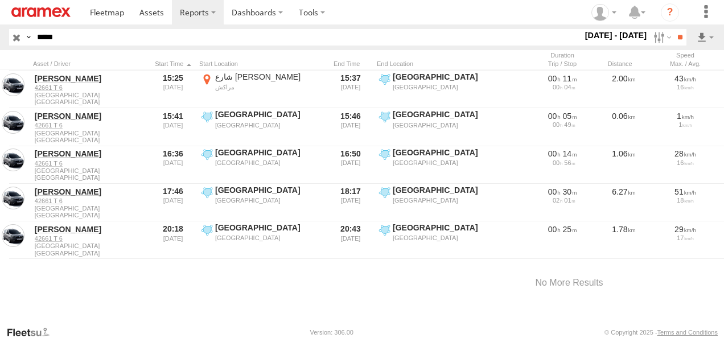
drag, startPoint x: 64, startPoint y: 38, endPoint x: -2, endPoint y: 36, distance: 66.0
click at [0, 36] on html at bounding box center [362, 169] width 724 height 338
paste input "text"
click at [673, 29] on input "**" at bounding box center [679, 37] width 13 height 17
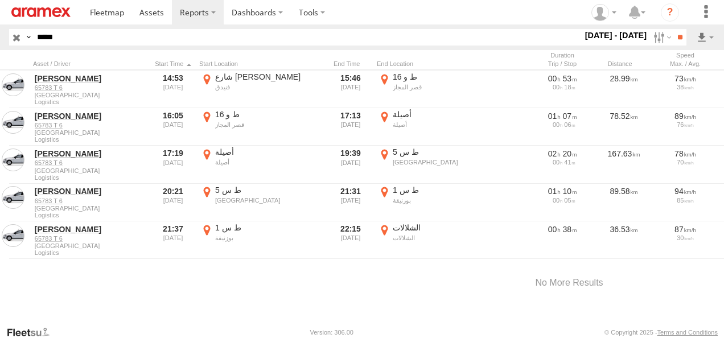
scroll to position [721, 0]
drag, startPoint x: 86, startPoint y: 36, endPoint x: 20, endPoint y: 34, distance: 66.0
click at [23, 34] on div "Search Query Asset ID Asset Label Registration Manufacturer Model VIN Job ID Dr…" at bounding box center [341, 37] width 664 height 17
paste input "text"
click at [682, 35] on input "**" at bounding box center [679, 37] width 13 height 17
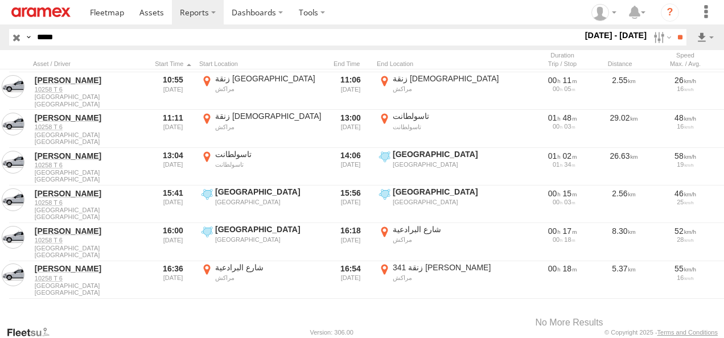
scroll to position [1249, 0]
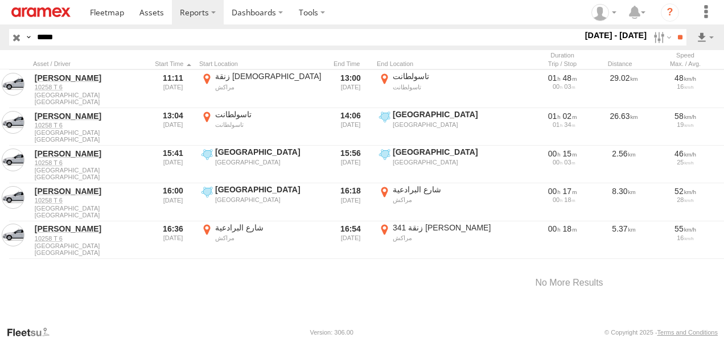
drag, startPoint x: 82, startPoint y: 40, endPoint x: 0, endPoint y: 36, distance: 82.0
click at [0, 36] on html at bounding box center [362, 169] width 724 height 338
paste input "text"
click at [673, 29] on input "**" at bounding box center [679, 37] width 13 height 17
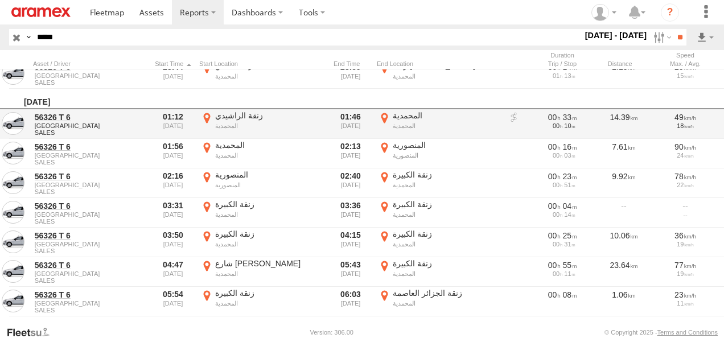
scroll to position [569, 0]
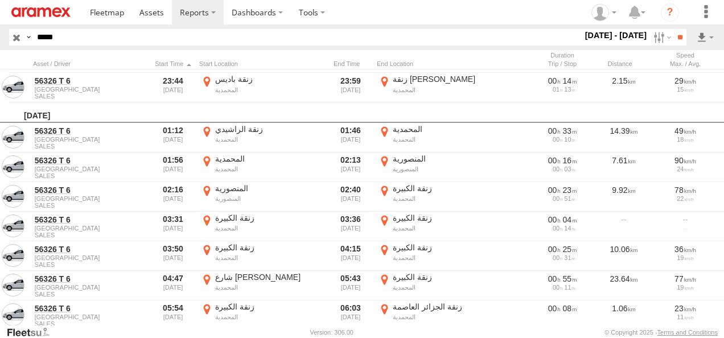
drag, startPoint x: 170, startPoint y: 40, endPoint x: 0, endPoint y: 39, distance: 169.6
click at [0, 39] on html at bounding box center [362, 169] width 724 height 338
paste input "text"
type input "*****"
click at [673, 29] on input "**" at bounding box center [679, 37] width 13 height 17
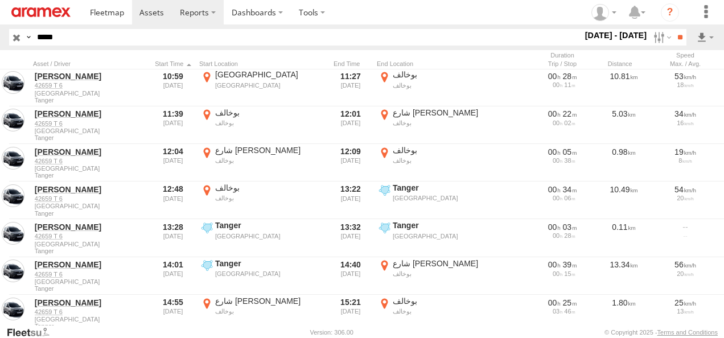
scroll to position [946, 0]
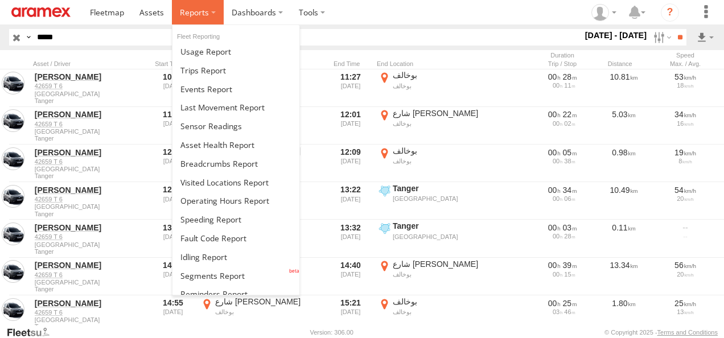
click at [204, 17] on span at bounding box center [194, 12] width 29 height 11
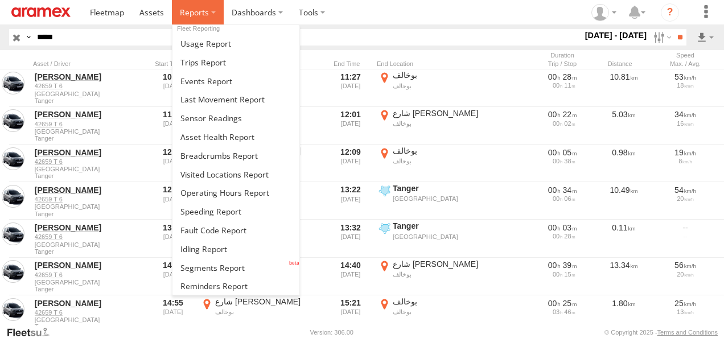
scroll to position [0, 0]
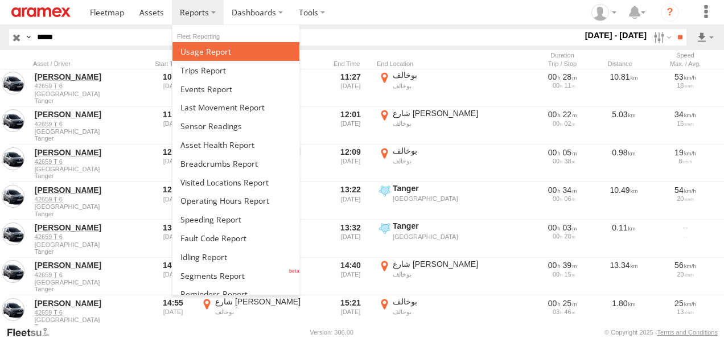
click at [221, 52] on span at bounding box center [205, 51] width 51 height 11
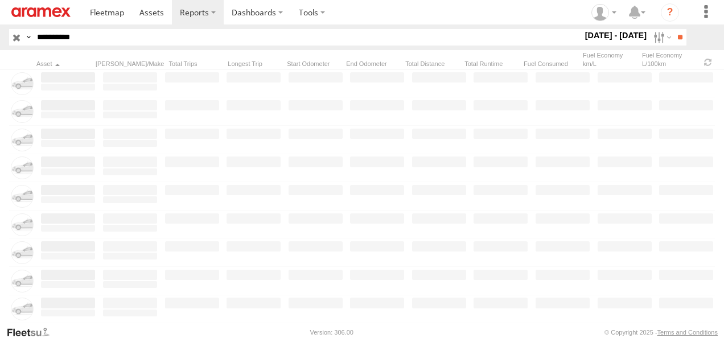
drag, startPoint x: 83, startPoint y: 32, endPoint x: 6, endPoint y: 50, distance: 78.9
click at [6, 50] on body "?" at bounding box center [362, 169] width 724 height 338
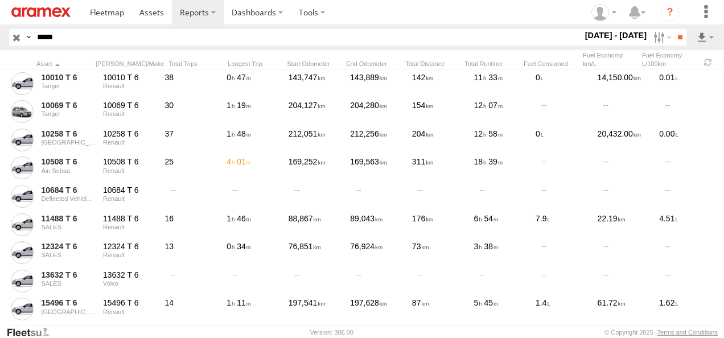
type input "*****"
click at [673, 29] on input "**" at bounding box center [679, 37] width 13 height 17
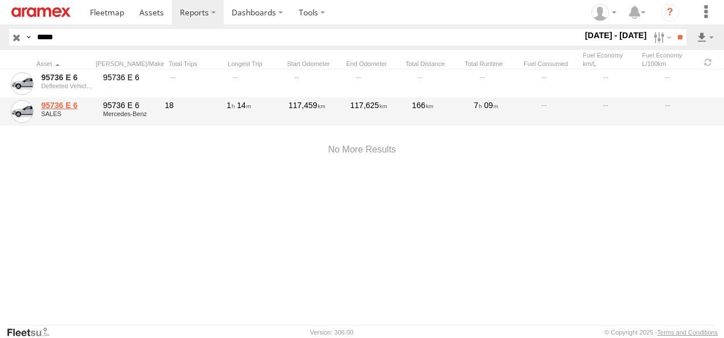
click at [53, 104] on link "95736 E 6" at bounding box center [68, 105] width 54 height 10
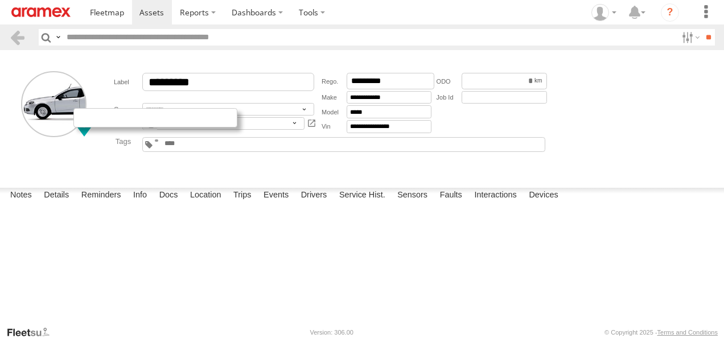
click at [99, 121] on div at bounding box center [155, 117] width 164 height 19
click at [666, 176] on form "**********" at bounding box center [362, 116] width 716 height 125
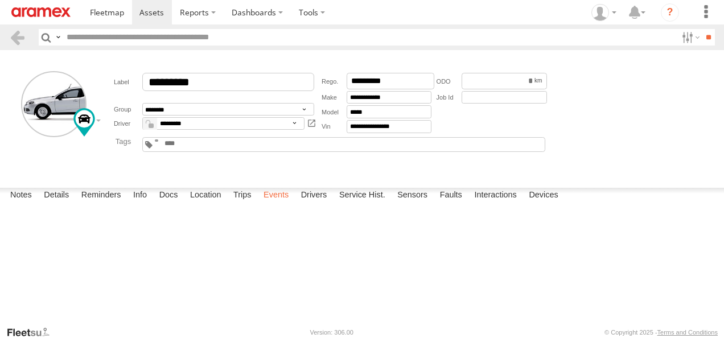
click at [272, 204] on label "Events" at bounding box center [276, 196] width 36 height 16
click at [247, 204] on label "Trips" at bounding box center [243, 196] width 30 height 16
click at [176, 36] on input "text" at bounding box center [369, 37] width 614 height 17
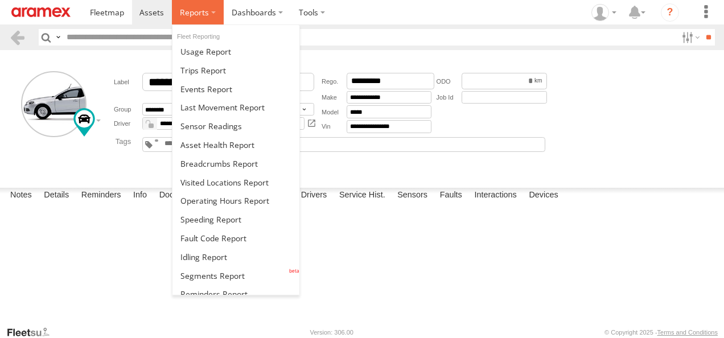
click at [214, 11] on label at bounding box center [198, 12] width 52 height 24
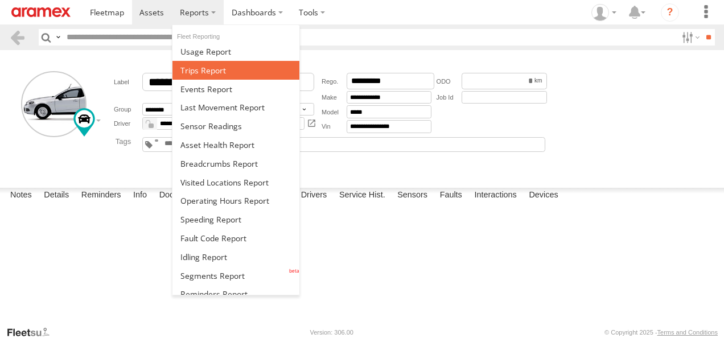
click at [222, 71] on span at bounding box center [203, 70] width 46 height 11
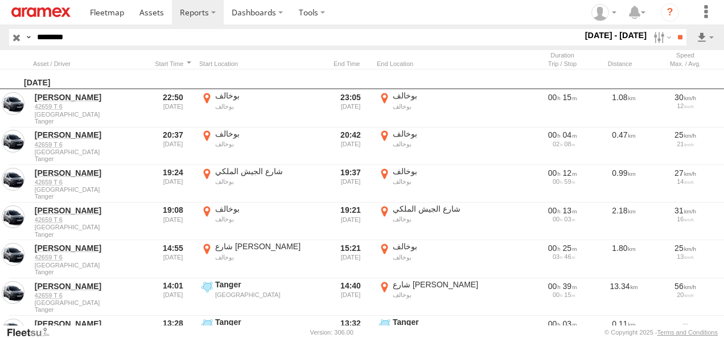
click at [673, 29] on input "**" at bounding box center [679, 37] width 13 height 17
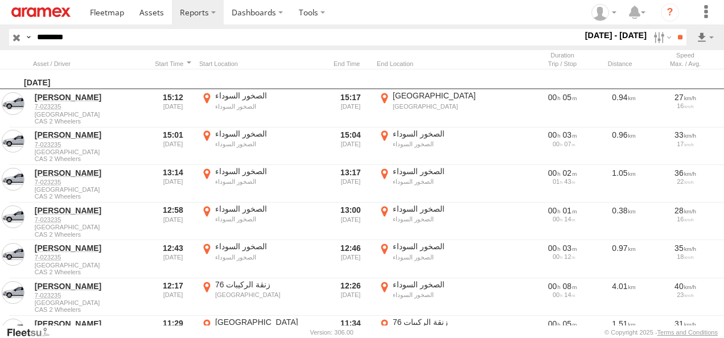
drag, startPoint x: 32, startPoint y: 32, endPoint x: -2, endPoint y: 27, distance: 34.5
click at [0, 27] on html at bounding box center [362, 169] width 724 height 338
paste input "text"
type input "*****"
click at [673, 29] on input "**" at bounding box center [679, 37] width 13 height 17
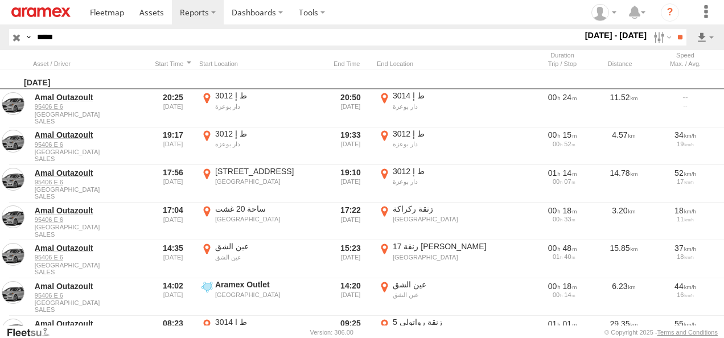
click at [168, 70] on div "[DATE]" at bounding box center [569, 79] width 1138 height 20
click at [170, 64] on div at bounding box center [172, 64] width 43 height 8
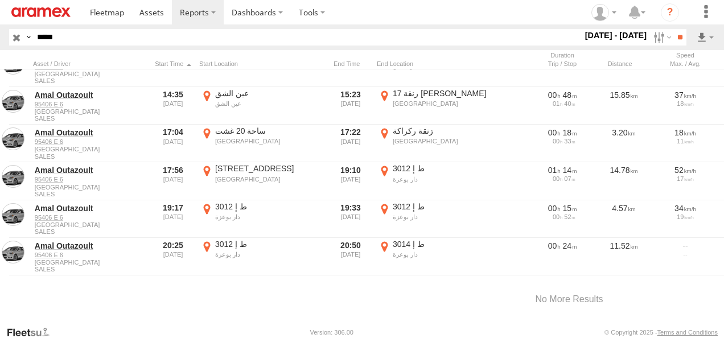
scroll to position [98, 0]
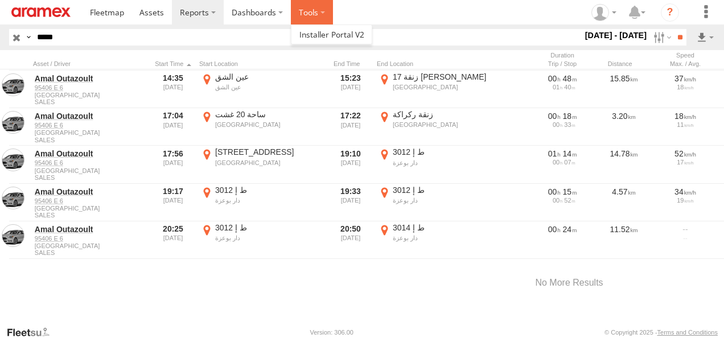
click at [324, 12] on label at bounding box center [312, 12] width 42 height 24
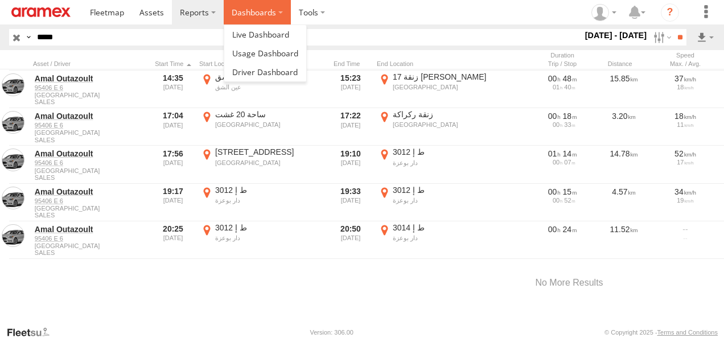
click at [277, 13] on label "Dashboards" at bounding box center [257, 12] width 67 height 24
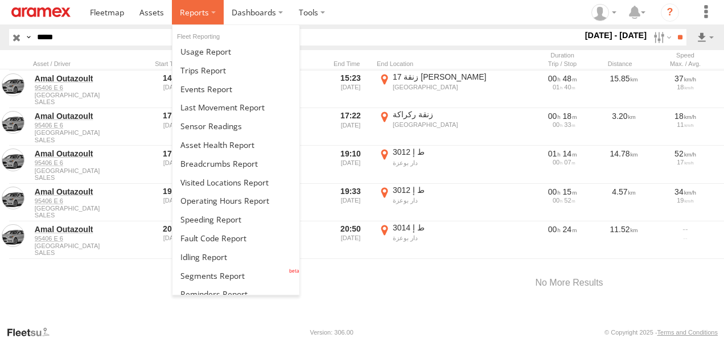
click at [215, 14] on label at bounding box center [198, 12] width 52 height 24
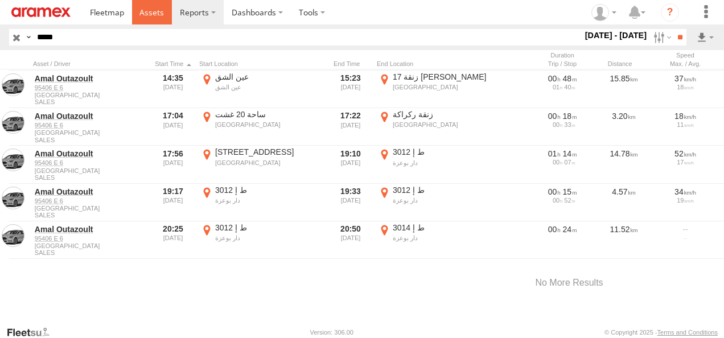
click at [160, 17] on link at bounding box center [152, 12] width 40 height 24
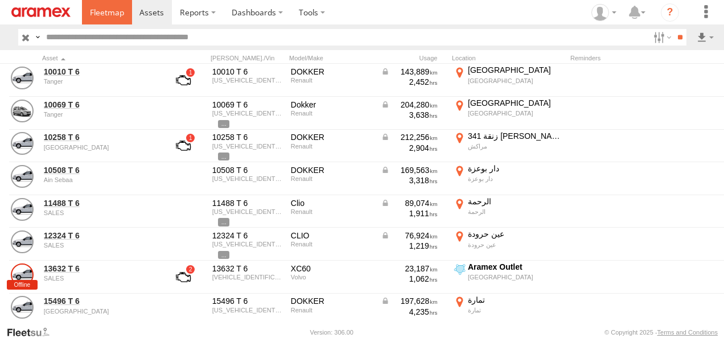
click at [113, 17] on span at bounding box center [107, 12] width 34 height 11
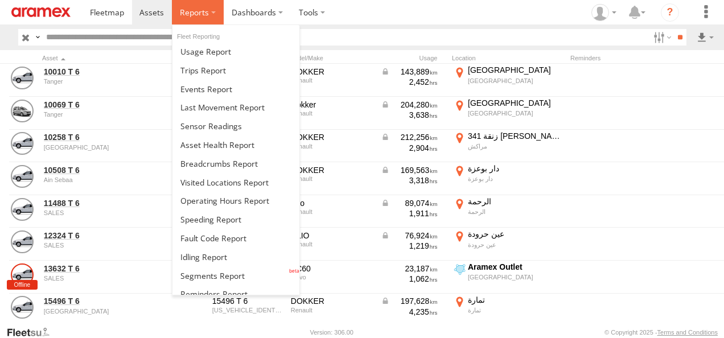
click at [208, 15] on label at bounding box center [198, 12] width 52 height 24
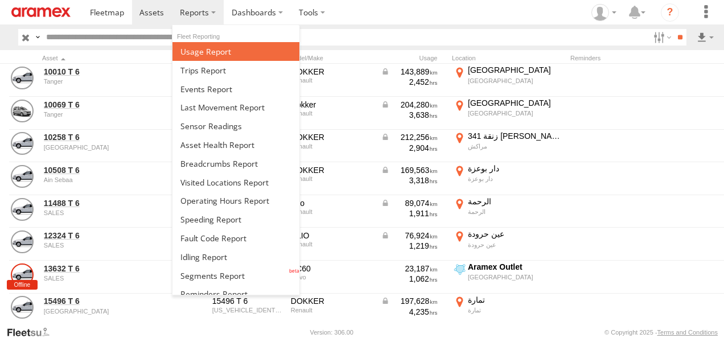
click at [233, 52] on link at bounding box center [235, 51] width 127 height 19
